Goal: Task Accomplishment & Management: Manage account settings

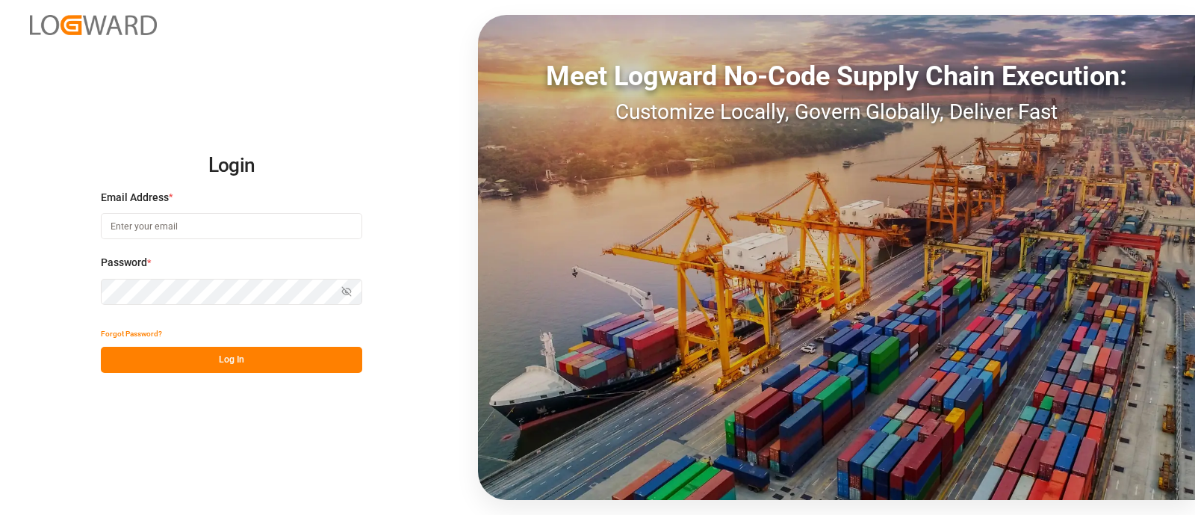
click at [208, 223] on input at bounding box center [232, 226] width 262 height 26
type input "[PERSON_NAME][EMAIL_ADDRESS][PERSON_NAME][DOMAIN_NAME]"
click at [259, 359] on button "Log In" at bounding box center [232, 360] width 262 height 26
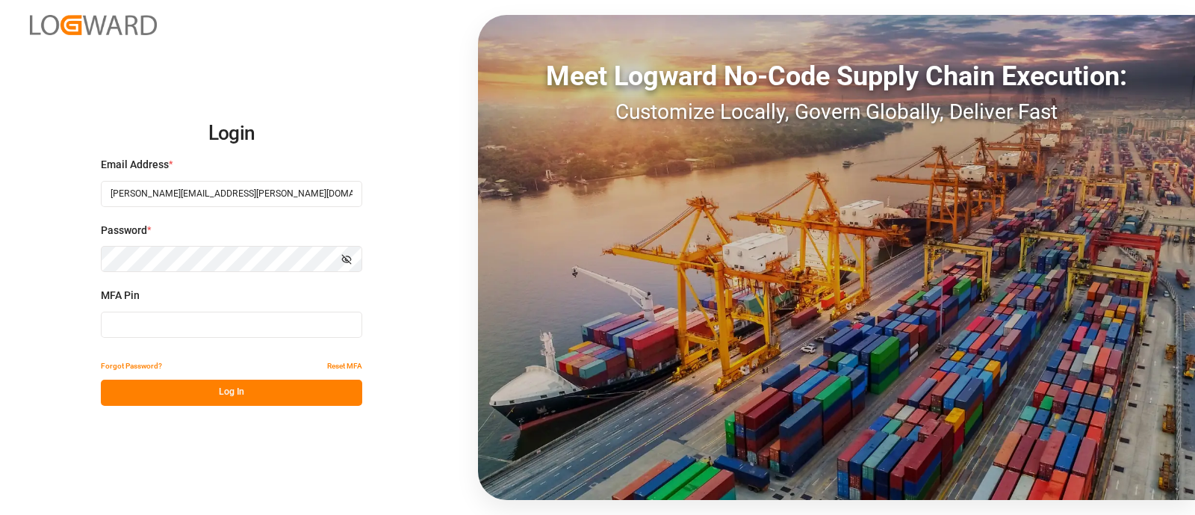
click at [205, 319] on input at bounding box center [232, 325] width 262 height 26
type input "994055"
click at [282, 389] on button "Log In" at bounding box center [232, 393] width 262 height 26
